Goal: Transaction & Acquisition: Purchase product/service

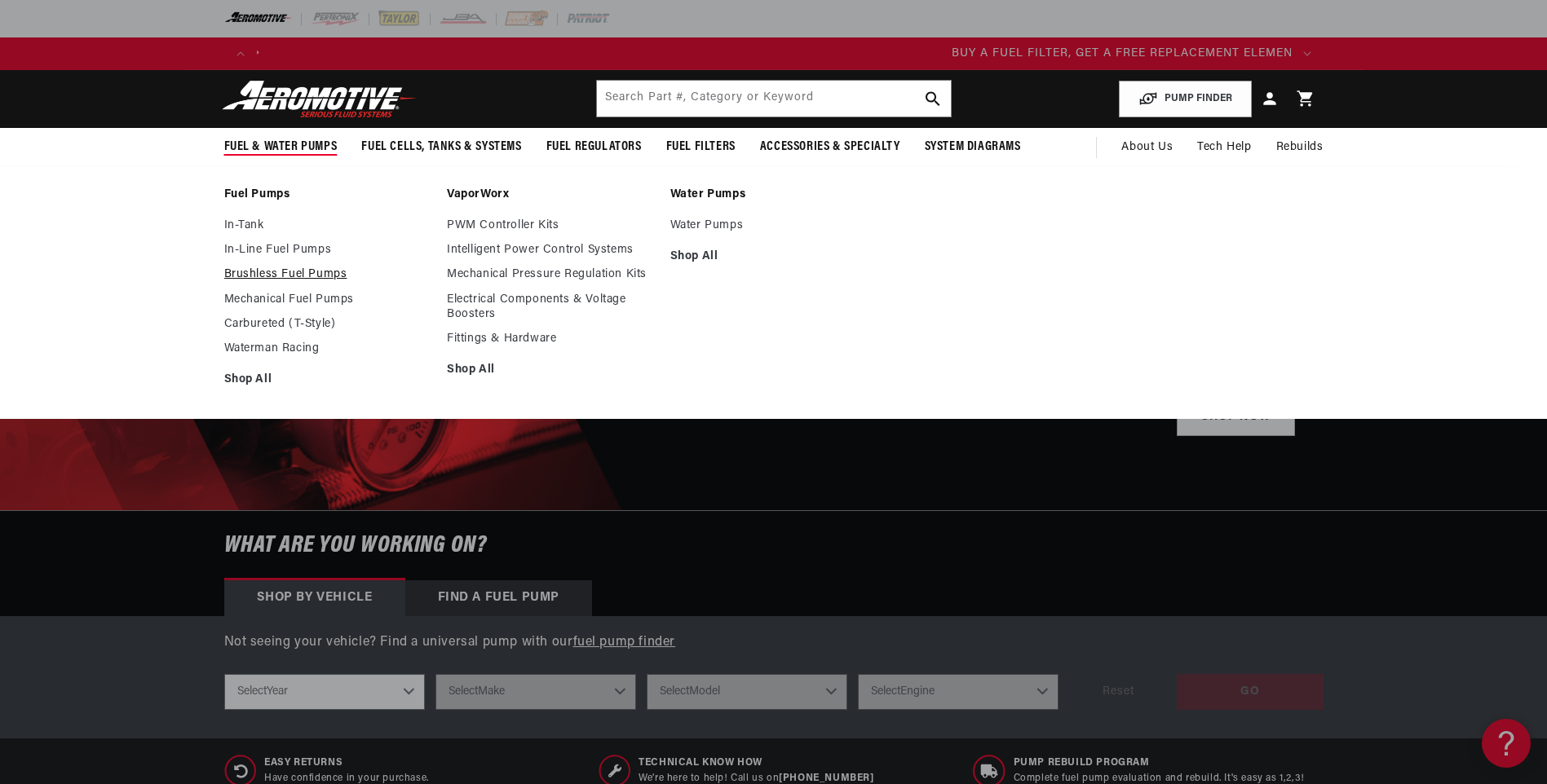
scroll to position [0, 1034]
click at [291, 269] on link "Brushless Fuel Pumps" at bounding box center [328, 275] width 207 height 14
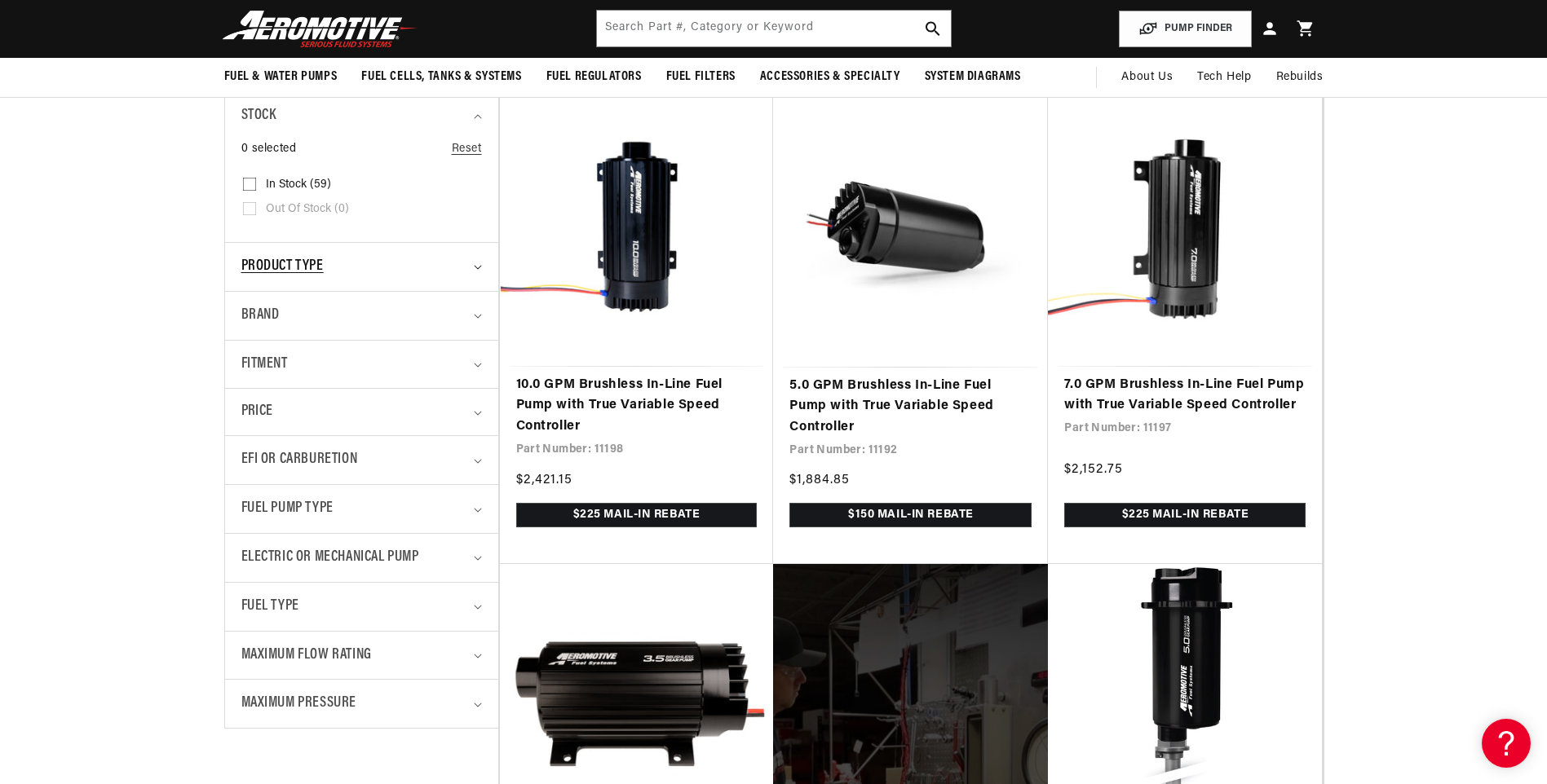
scroll to position [0, 2068]
click at [407, 601] on div "Fuel Type" at bounding box center [354, 606] width 226 height 23
click at [247, 676] on input "E85 (27) E85 (27 products)" at bounding box center [250, 678] width 13 height 13
checkbox input "true"
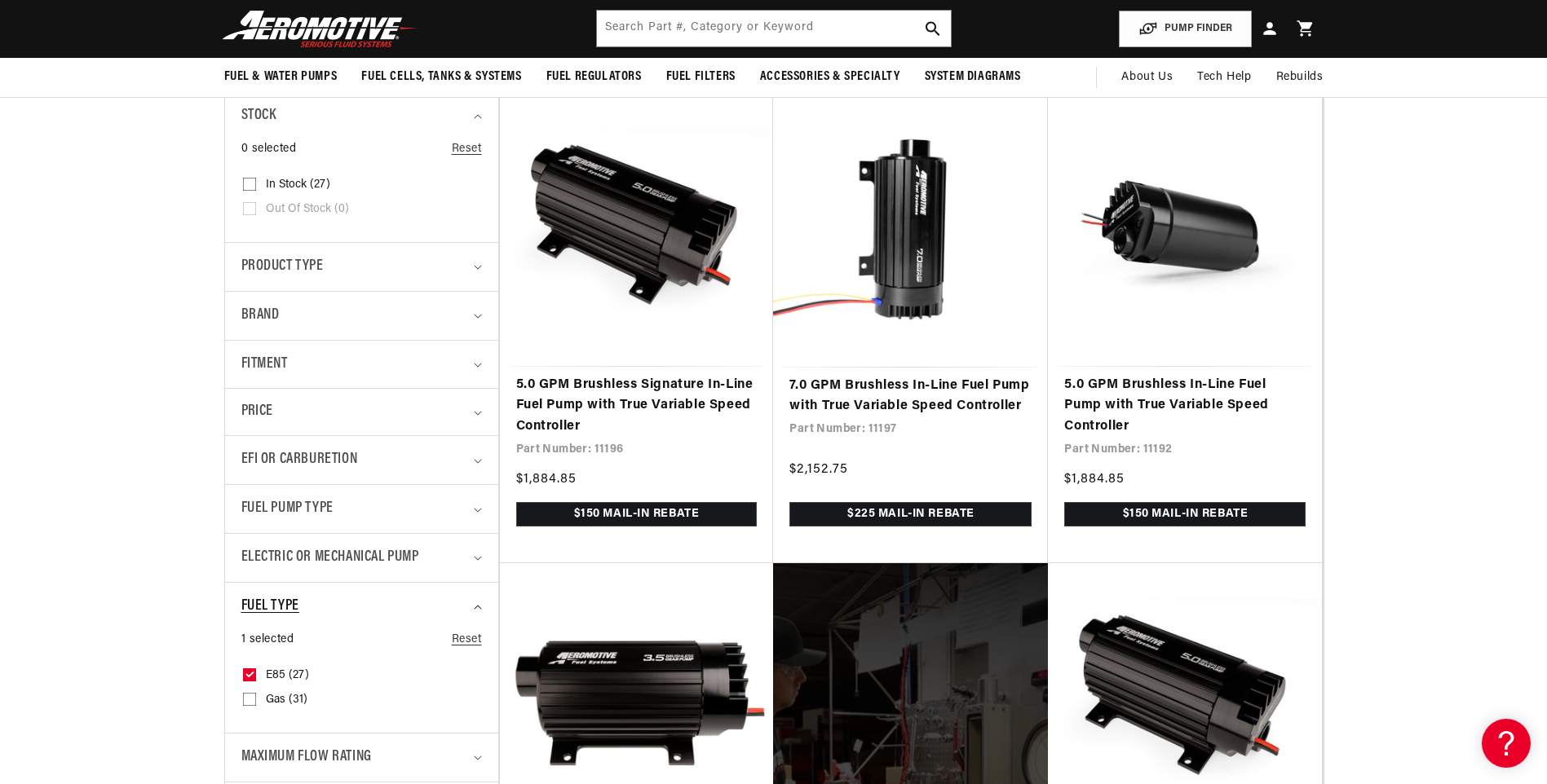
click at [416, 597] on div "Fuel Type" at bounding box center [354, 606] width 226 height 23
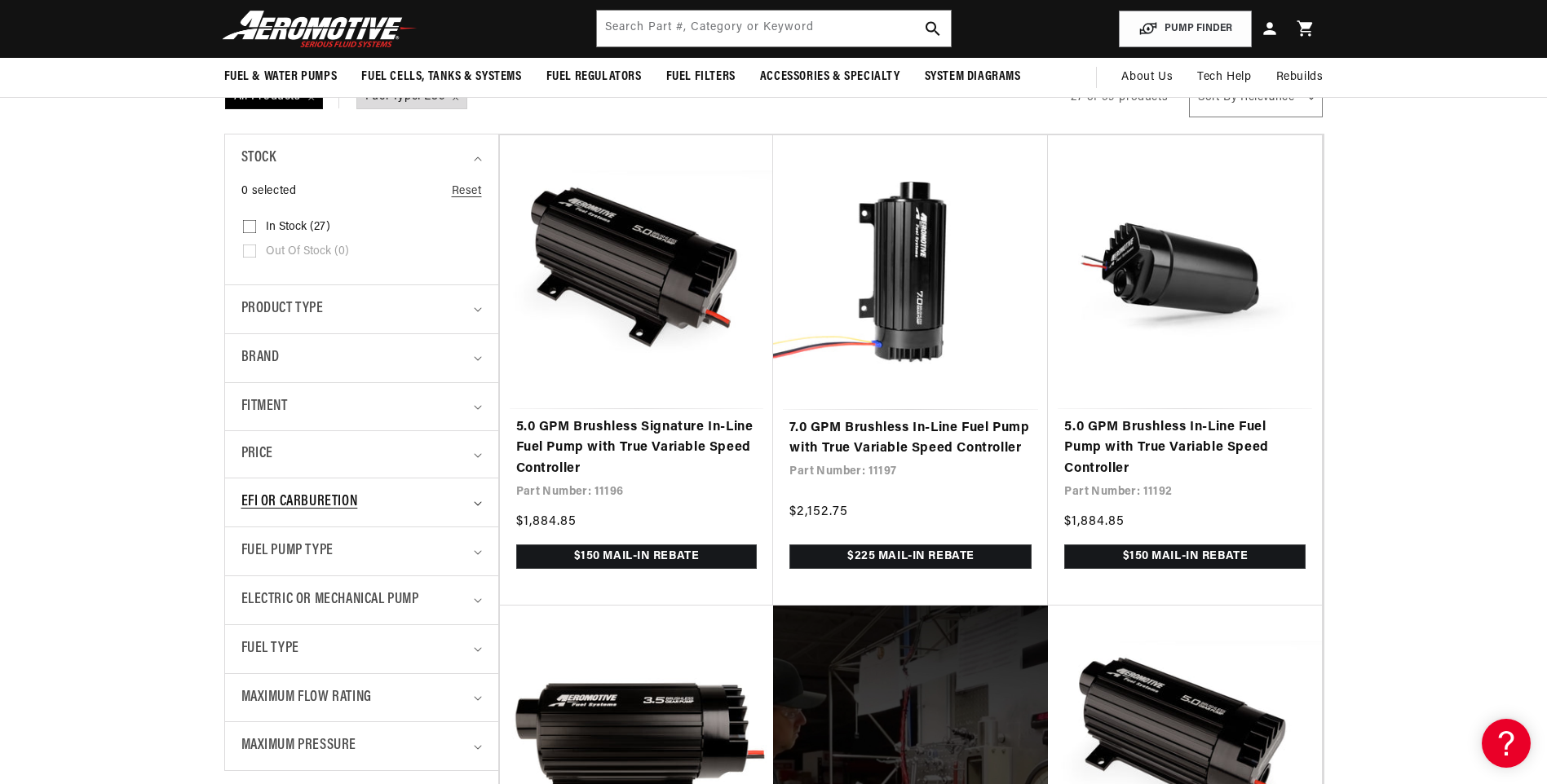
scroll to position [244, 0]
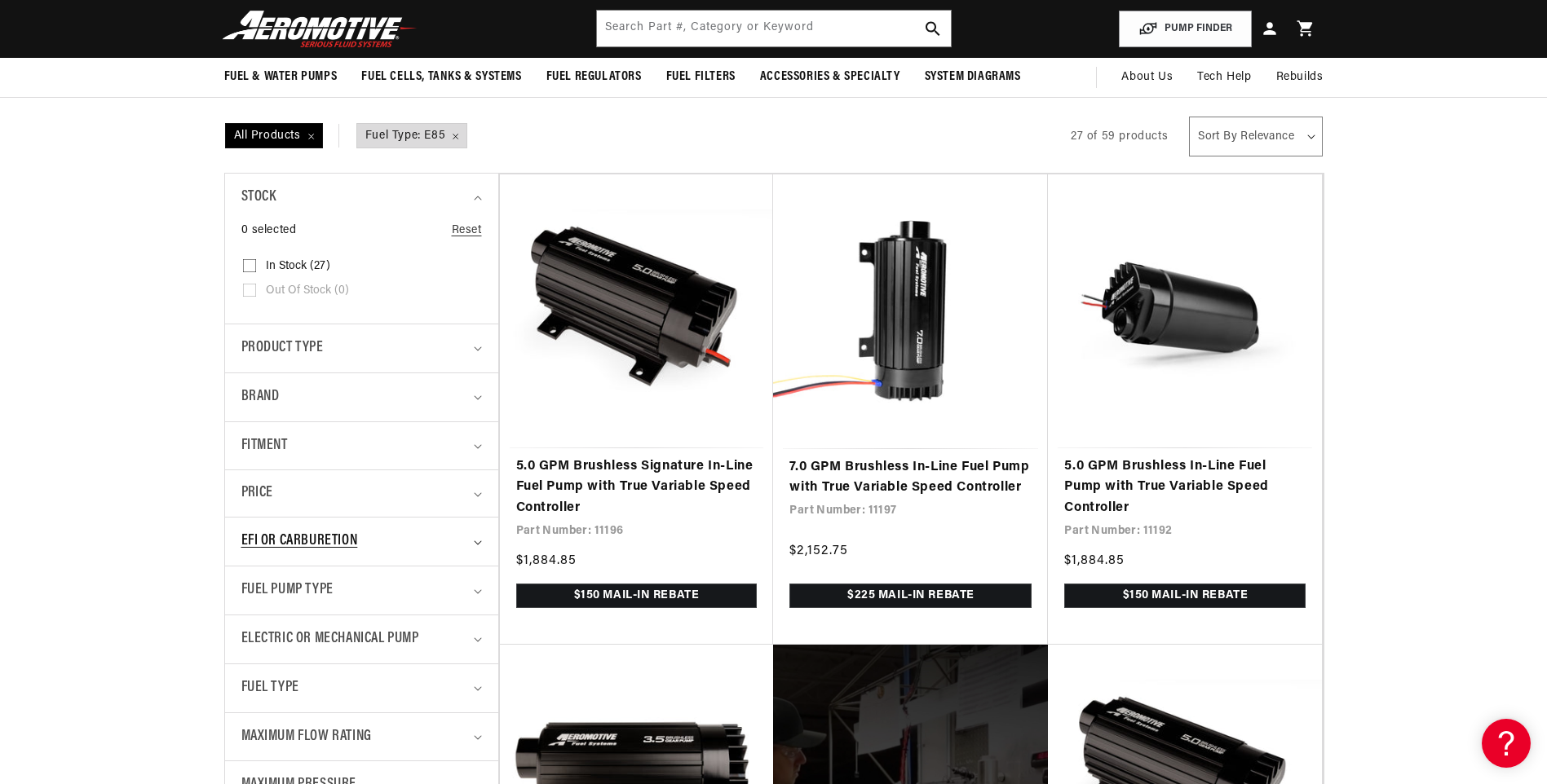
click at [414, 541] on div "EFI or Carburetion" at bounding box center [354, 542] width 226 height 23
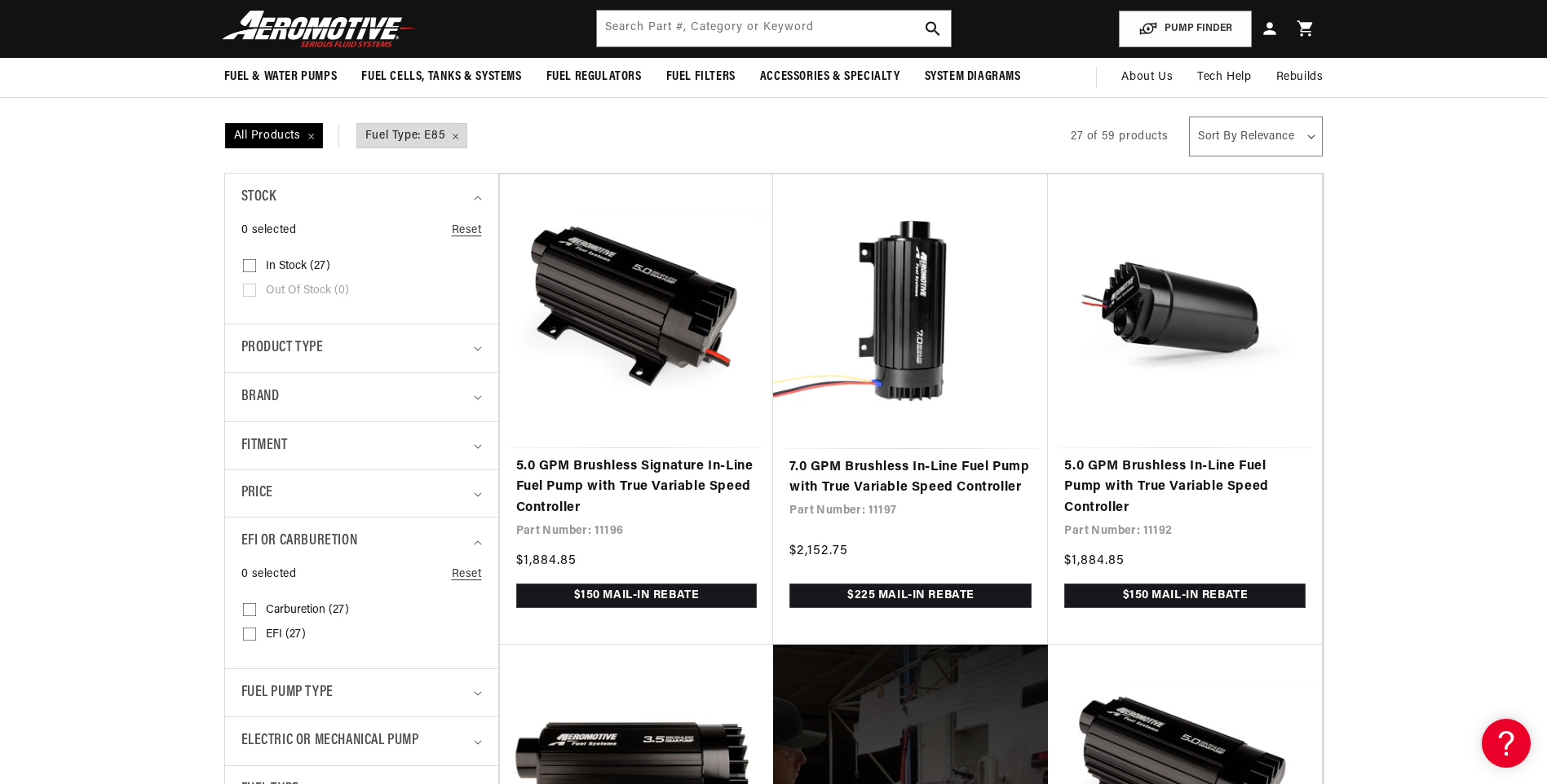
click at [253, 629] on icon at bounding box center [250, 634] width 13 height 13
click at [253, 631] on input "EFI (27) EFI (27 products)" at bounding box center [250, 637] width 13 height 13
checkbox input "true"
click at [471, 546] on summary "EFI or Carburetion" at bounding box center [362, 541] width 241 height 48
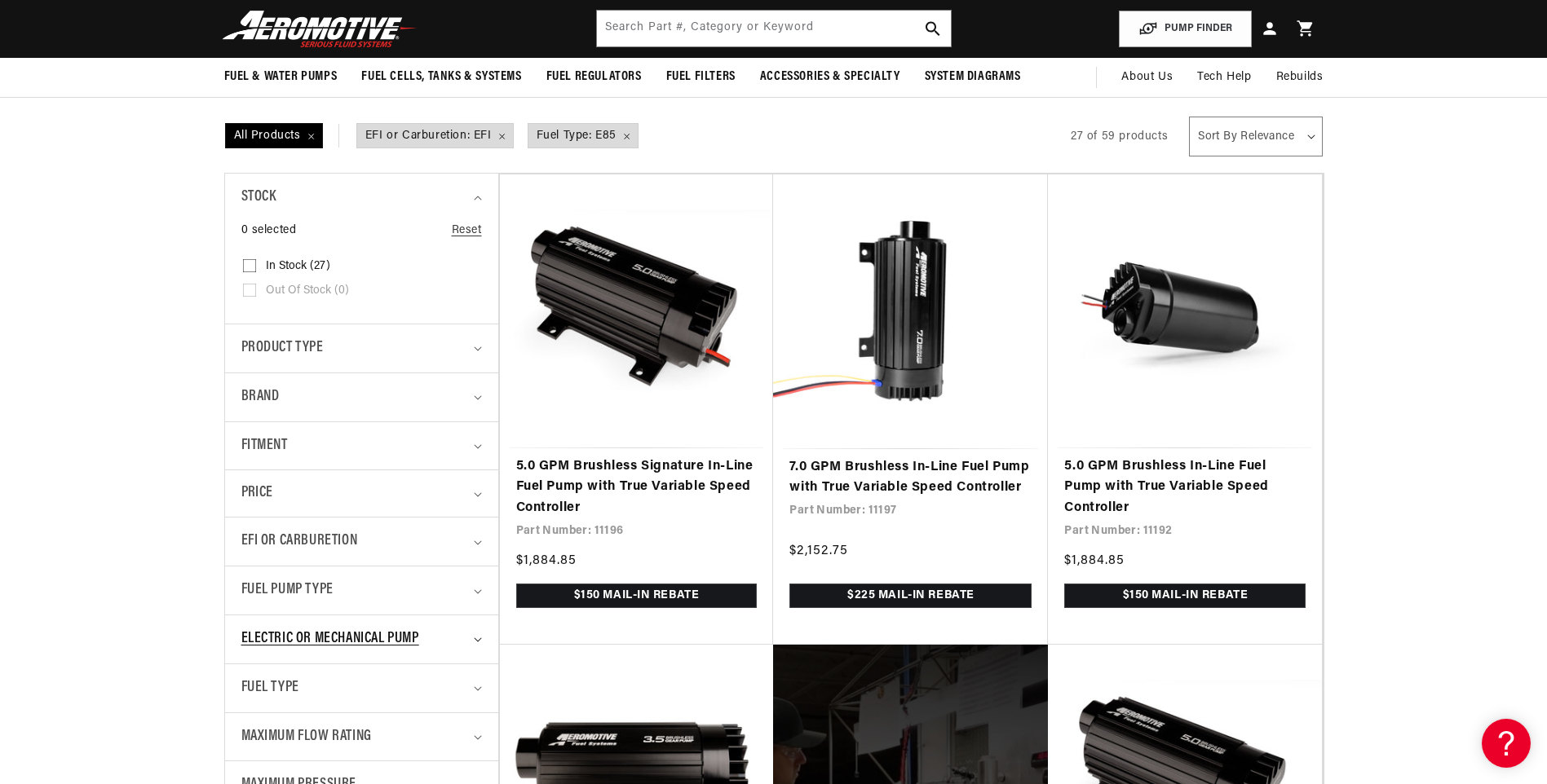
click at [451, 627] on div "Electric or Mechanical Pump" at bounding box center [354, 639] width 226 height 23
click at [251, 714] on input "Electric (27) Electric (27 products)" at bounding box center [250, 710] width 13 height 13
checkbox input "true"
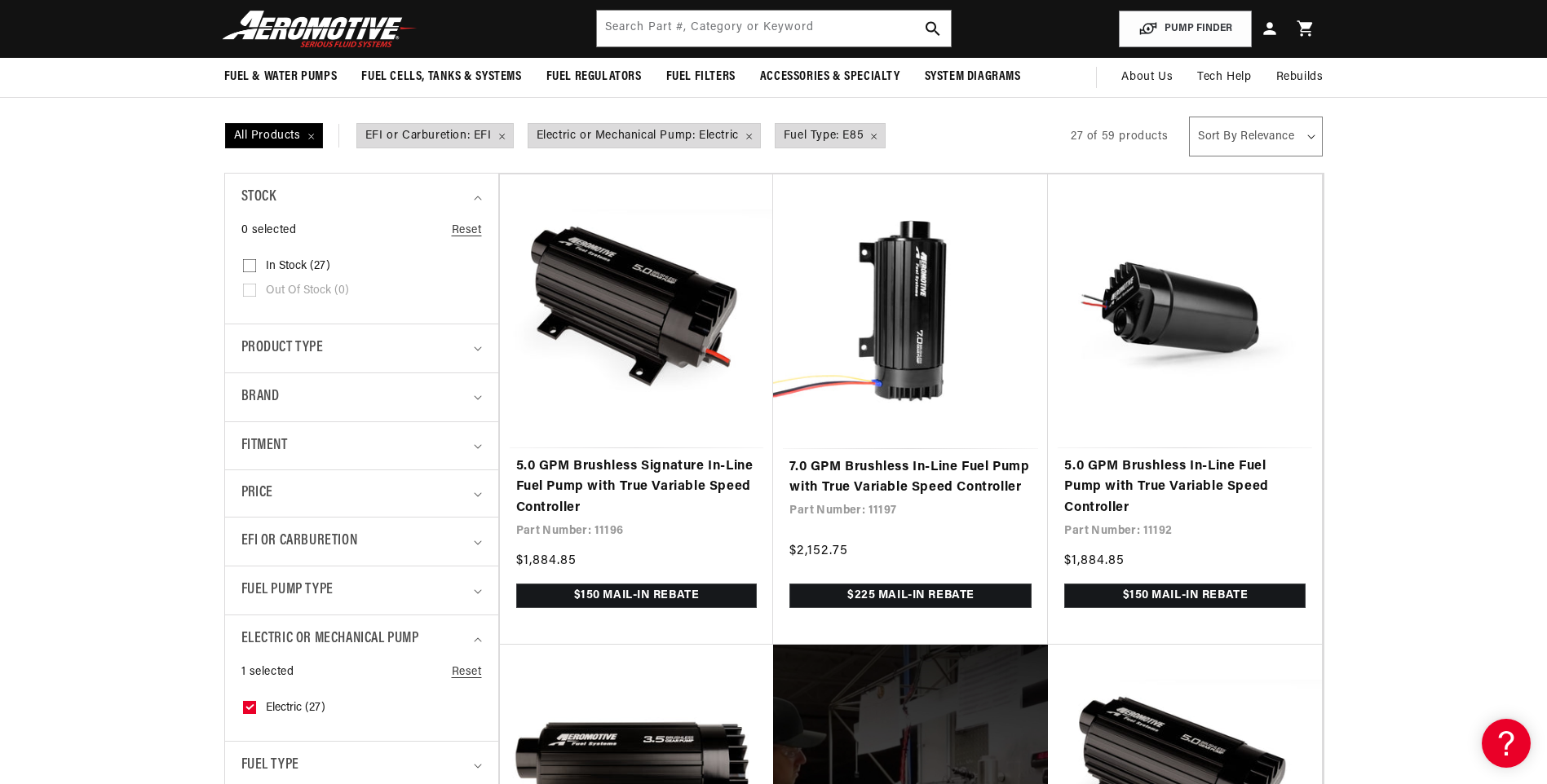
click at [447, 636] on div "Electric or Mechanical Pump" at bounding box center [354, 639] width 226 height 23
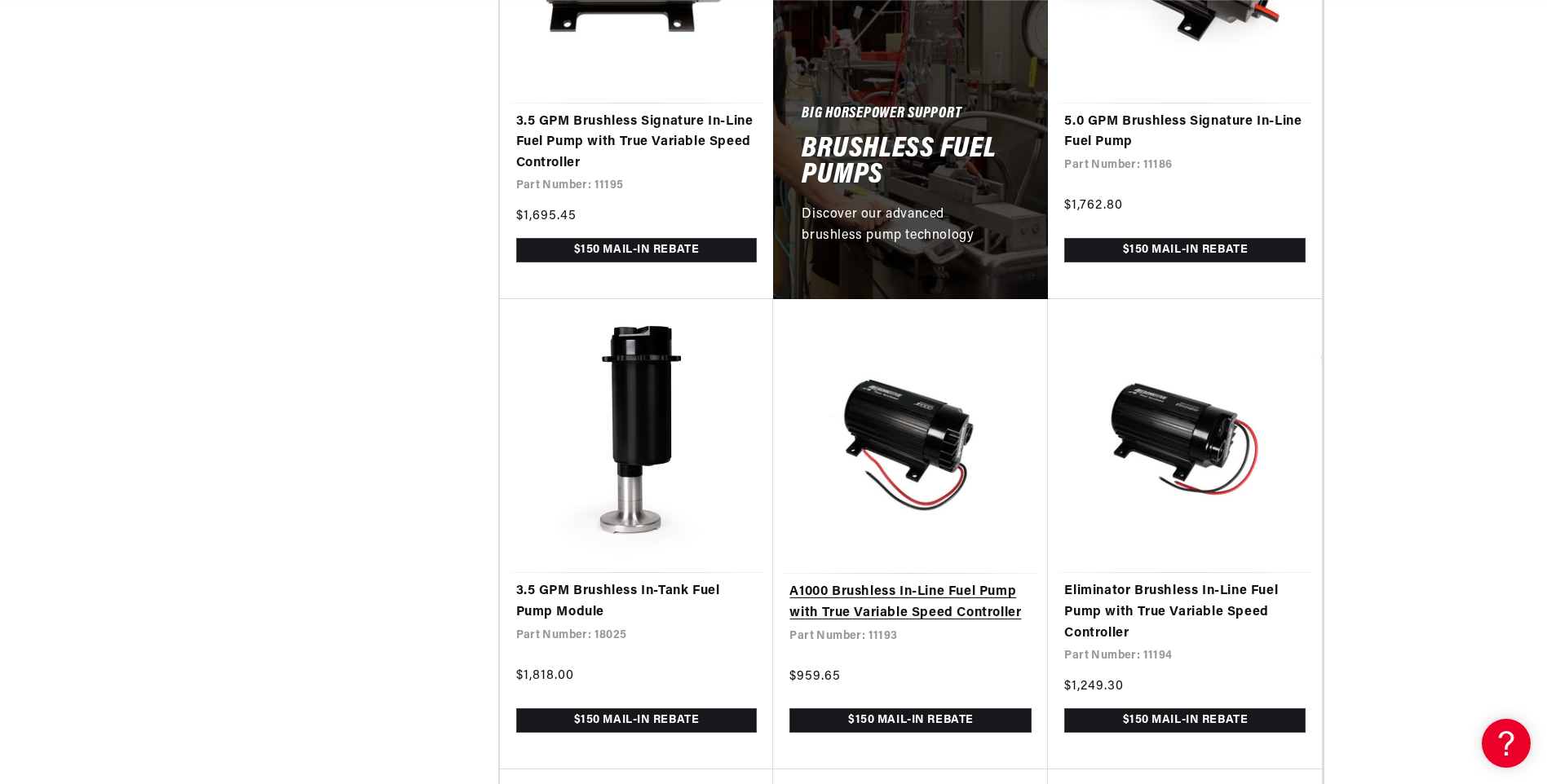
click at [889, 582] on link "A1000 Brushless In-Line Fuel Pump with True Variable Speed Controller" at bounding box center [911, 603] width 243 height 41
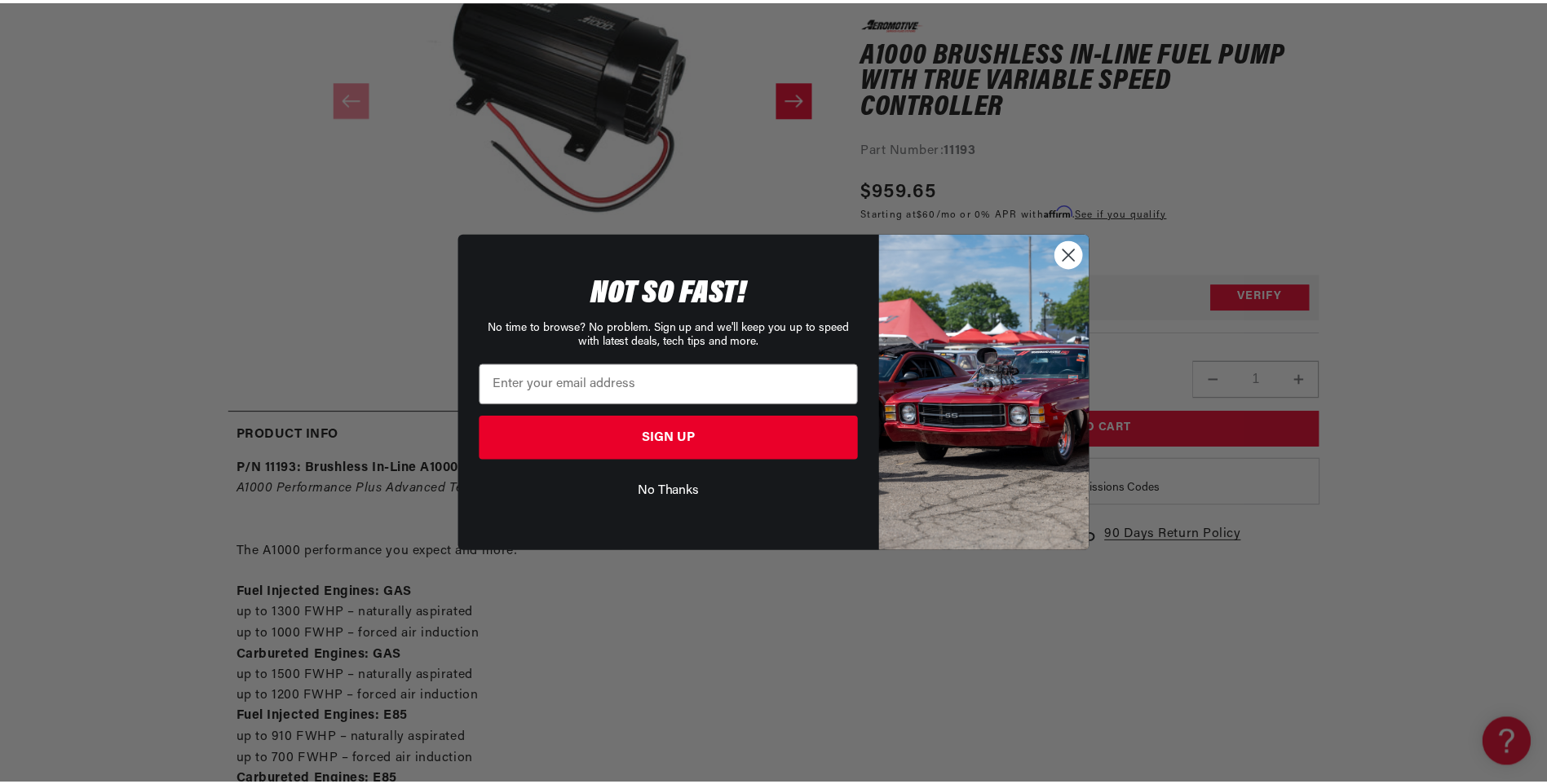
scroll to position [0, 1034]
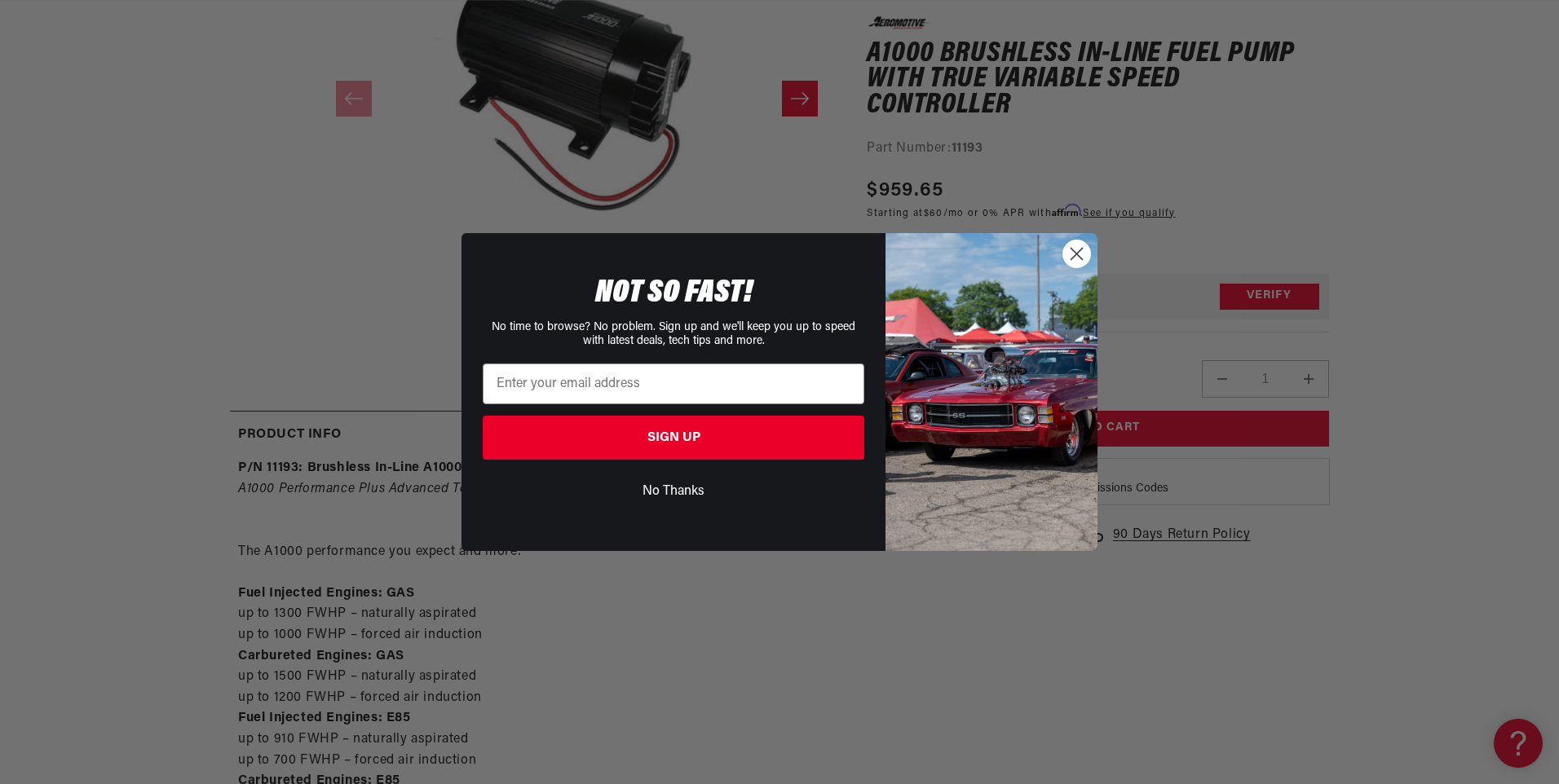
click at [1071, 262] on circle "Close dialog" at bounding box center [1077, 254] width 27 height 27
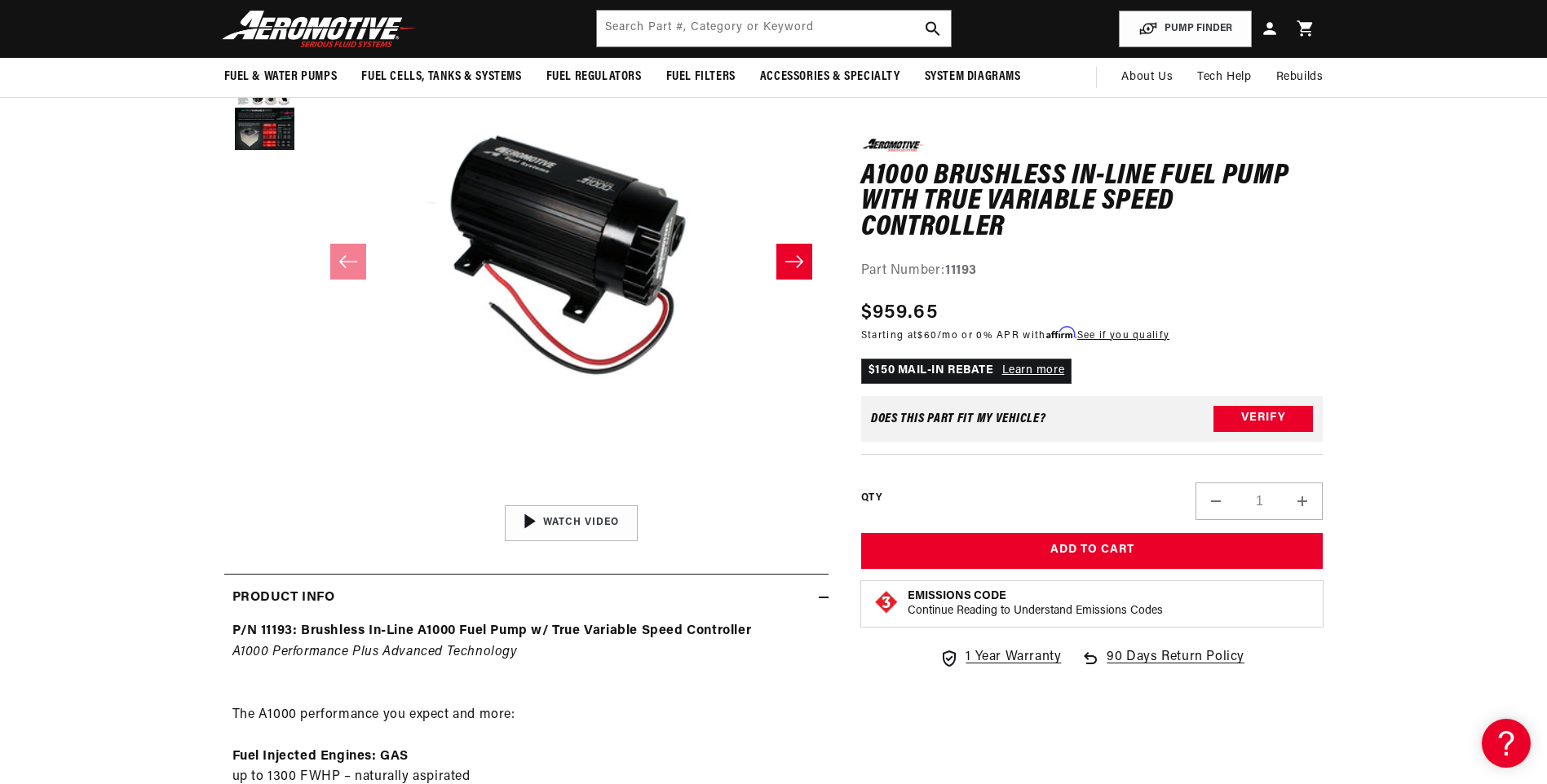
scroll to position [0, 0]
